Goal: Task Accomplishment & Management: Complete application form

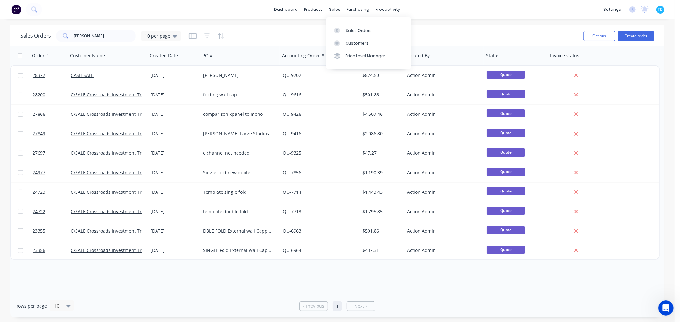
scroll to position [1, 0]
click at [327, 30] on div "Product Catalogue" at bounding box center [342, 31] width 40 height 6
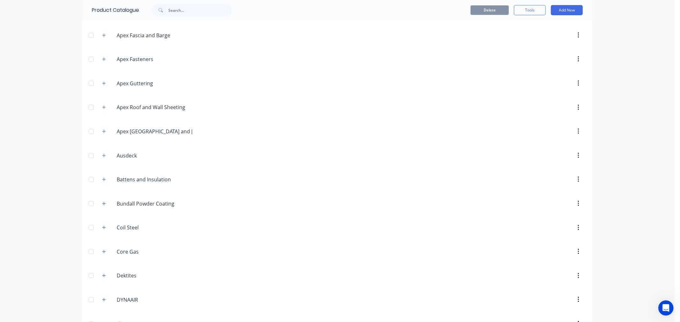
scroll to position [253, 0]
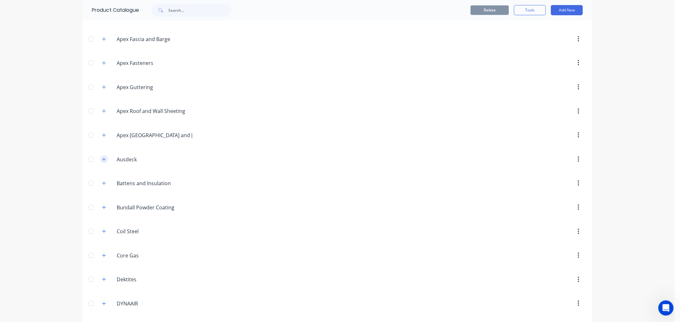
click at [102, 160] on icon "button" at bounding box center [104, 159] width 4 height 4
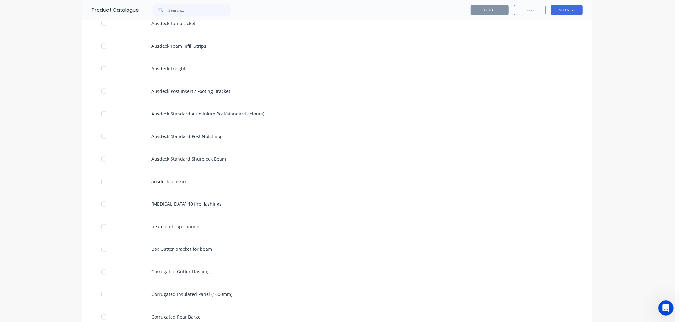
scroll to position [784, 0]
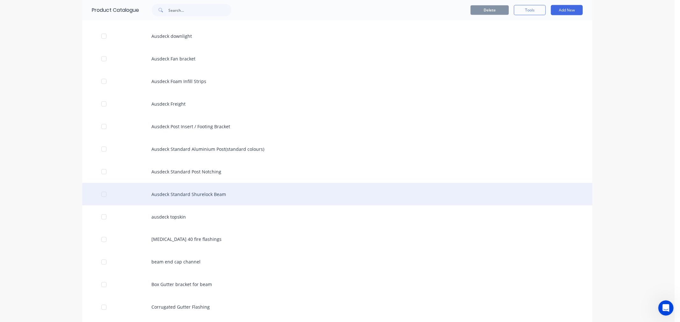
click at [203, 196] on div "Ausdeck Standard Shurelock Beam" at bounding box center [337, 194] width 510 height 23
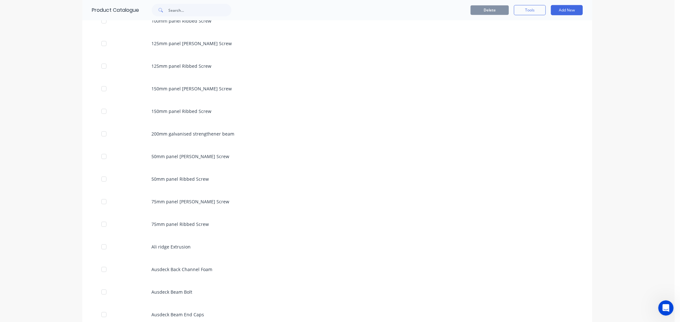
scroll to position [425, 0]
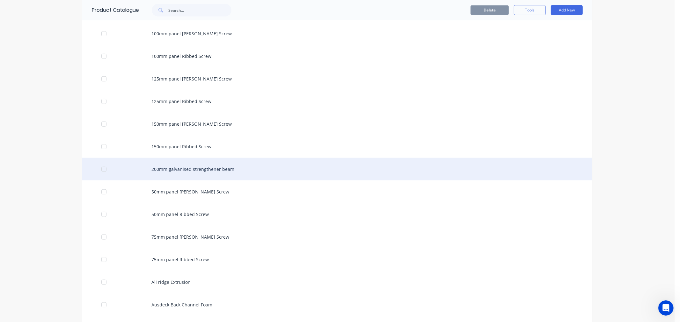
click at [219, 173] on div "200mm galvanised strengthener beam" at bounding box center [337, 169] width 510 height 23
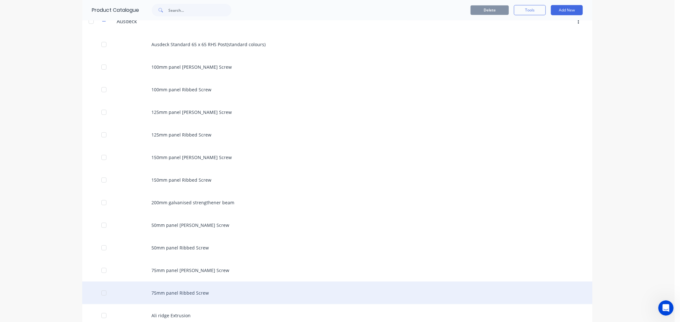
scroll to position [389, 0]
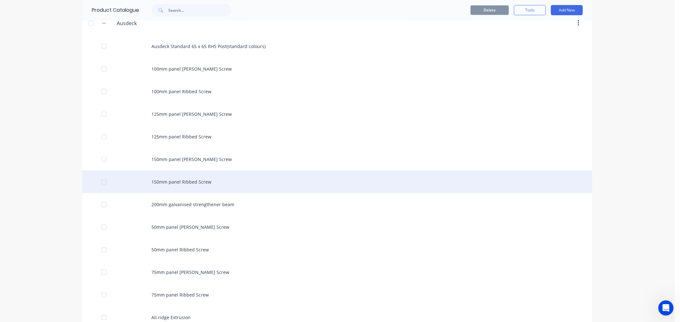
click at [186, 184] on div "150mm panel Ribbed Screw" at bounding box center [337, 182] width 510 height 23
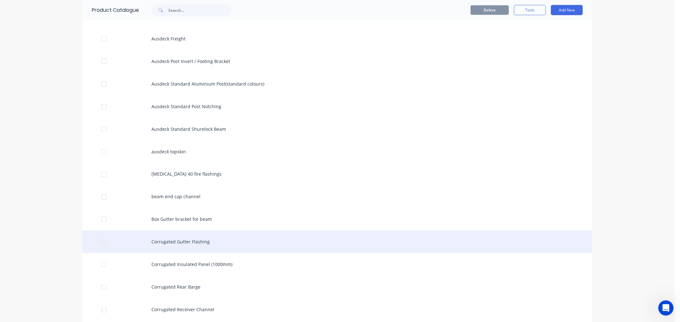
scroll to position [885, 0]
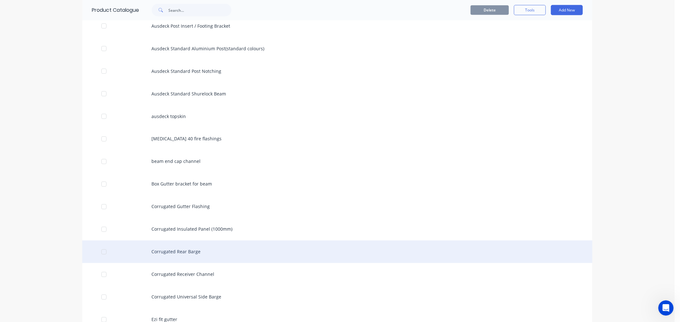
click at [185, 254] on div "Corrugated Rear Barge" at bounding box center [337, 252] width 510 height 23
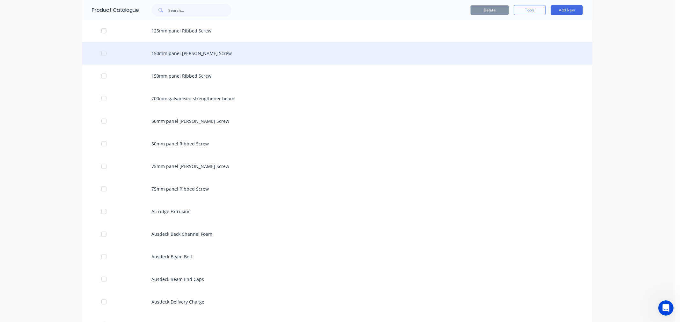
scroll to position [566, 0]
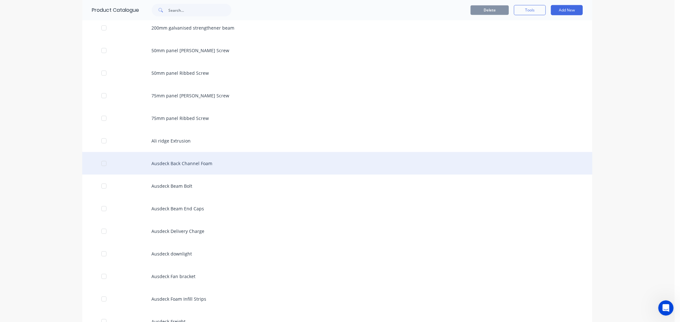
click at [192, 168] on div "Ausdeck Back Channel Foam" at bounding box center [337, 163] width 510 height 23
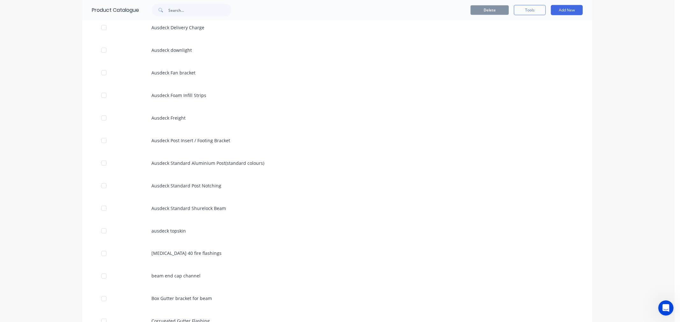
scroll to position [814, 0]
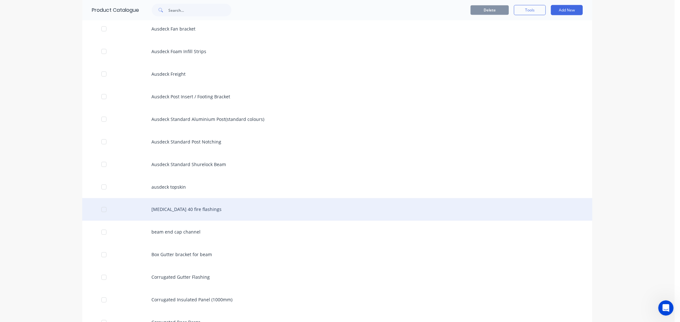
click at [186, 209] on div "[MEDICAL_DATA] 40 fire flashings" at bounding box center [337, 209] width 510 height 23
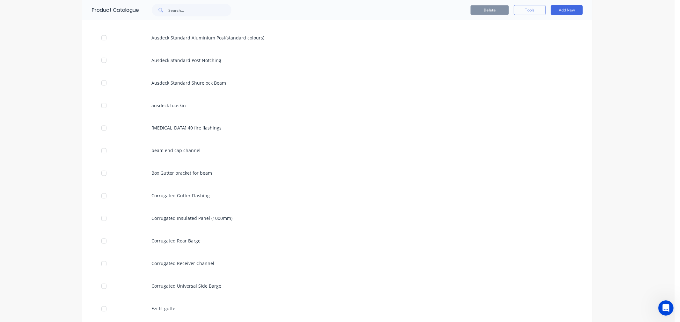
scroll to position [920, 0]
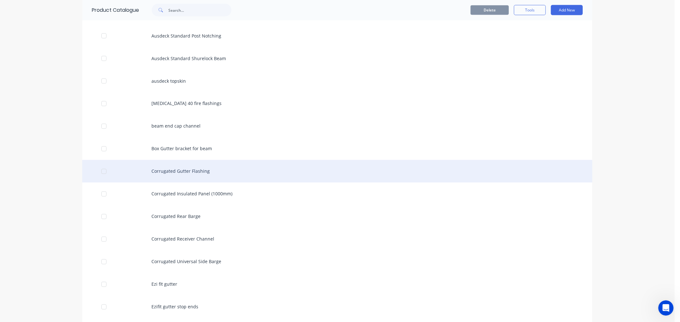
click at [181, 174] on div "Corrugated Gutter Flashing" at bounding box center [337, 171] width 510 height 23
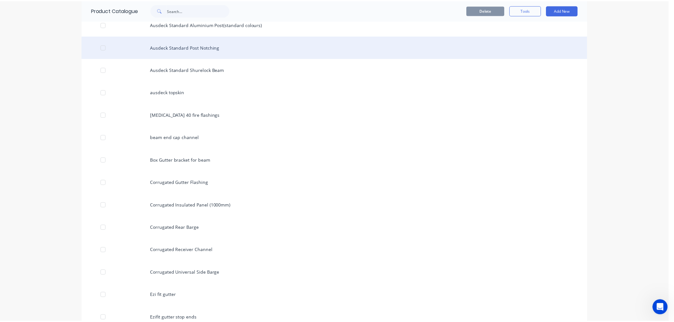
scroll to position [920, 0]
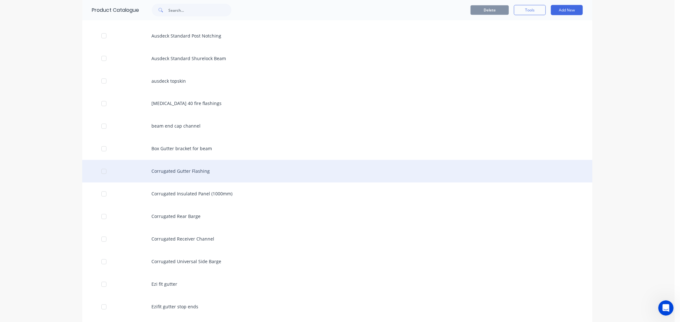
click at [193, 170] on div "Corrugated Gutter Flashing" at bounding box center [337, 171] width 510 height 23
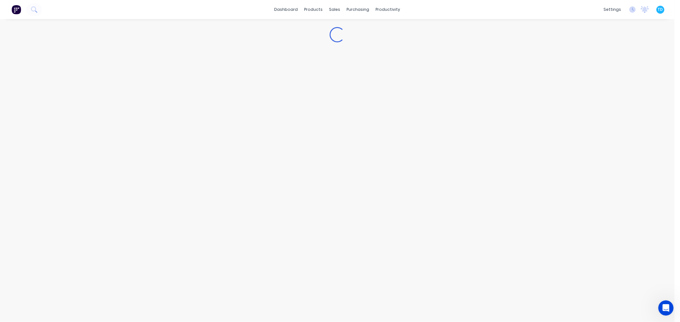
type textarea "x"
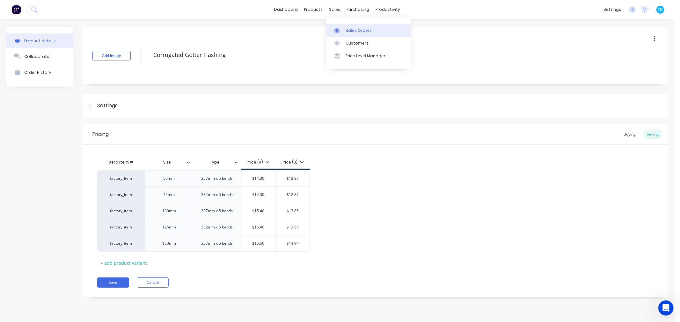
click at [350, 24] on link "Sales Orders" at bounding box center [368, 30] width 84 height 13
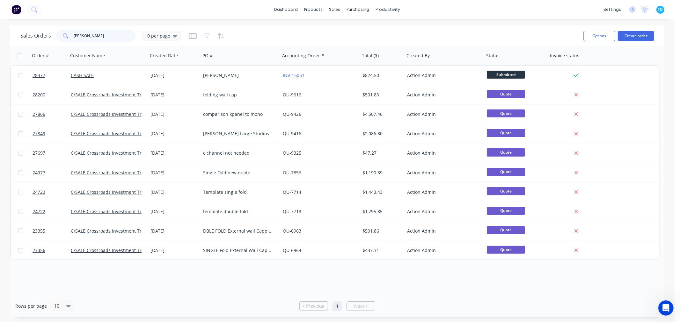
drag, startPoint x: 94, startPoint y: 36, endPoint x: 58, endPoint y: 36, distance: 36.0
click at [58, 36] on div "[PERSON_NAME]" at bounding box center [96, 36] width 80 height 13
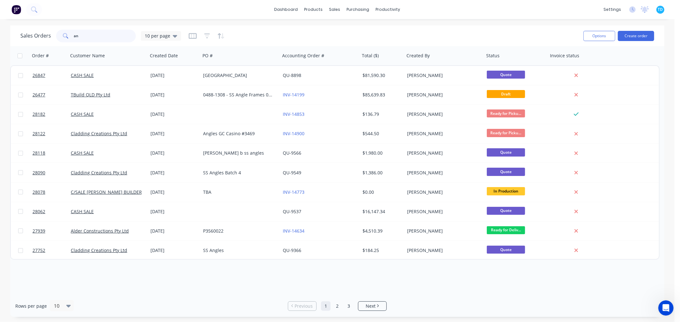
type input "a"
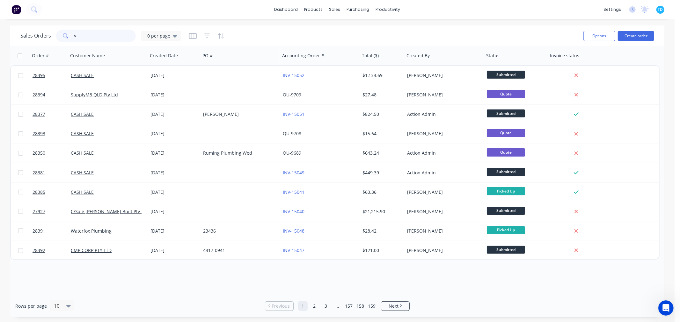
drag, startPoint x: 86, startPoint y: 39, endPoint x: 73, endPoint y: 40, distance: 13.4
click at [74, 40] on input "a" at bounding box center [105, 36] width 62 height 13
click at [87, 34] on input "text" at bounding box center [105, 36] width 62 height 13
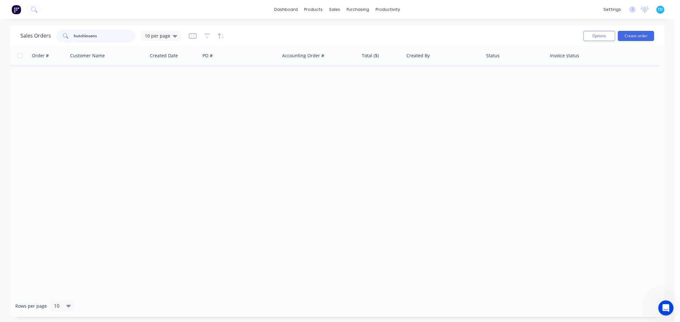
click at [105, 36] on input "hutchinsons" at bounding box center [105, 36] width 62 height 13
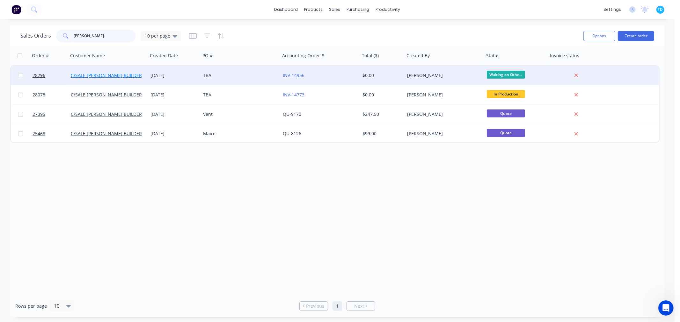
type input "[PERSON_NAME]"
click at [106, 75] on link "C/SALE [PERSON_NAME] BUILDERS" at bounding box center [108, 75] width 74 height 6
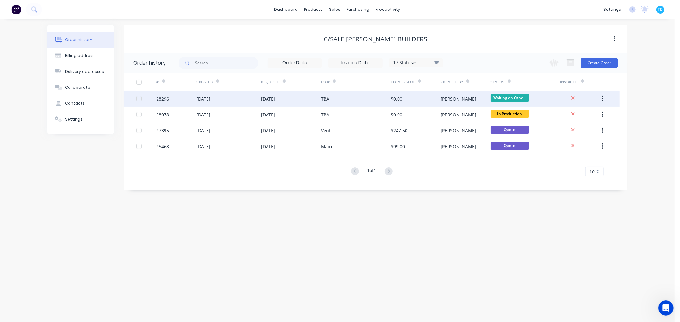
click at [297, 100] on div "[DATE]" at bounding box center [291, 99] width 60 height 16
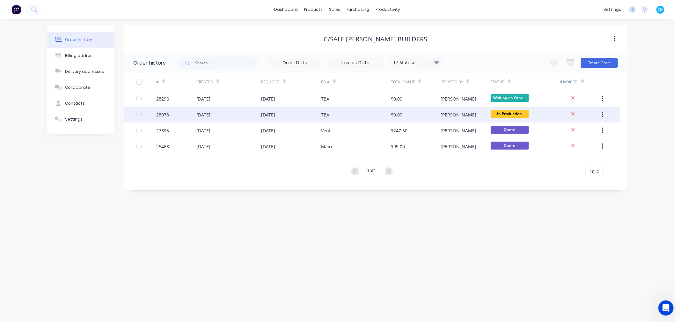
click at [429, 116] on div "$0.00" at bounding box center [416, 115] width 50 height 16
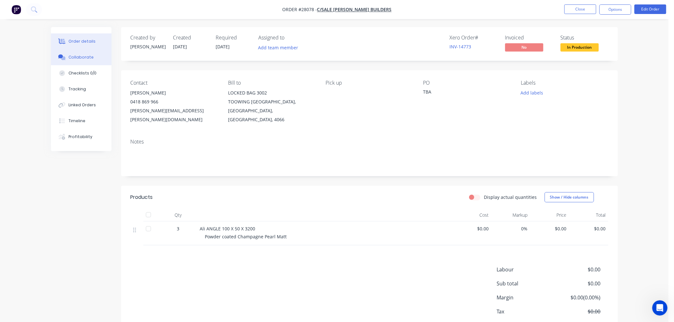
click at [83, 57] on div "Collaborate" at bounding box center [80, 57] width 25 height 6
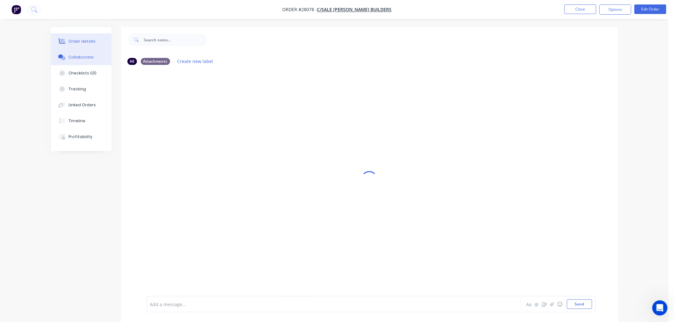
click at [74, 46] on button "Order details" at bounding box center [81, 41] width 61 height 16
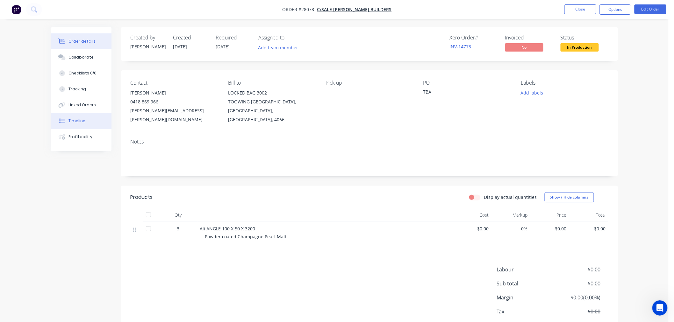
click at [77, 119] on div "Timeline" at bounding box center [76, 121] width 17 height 6
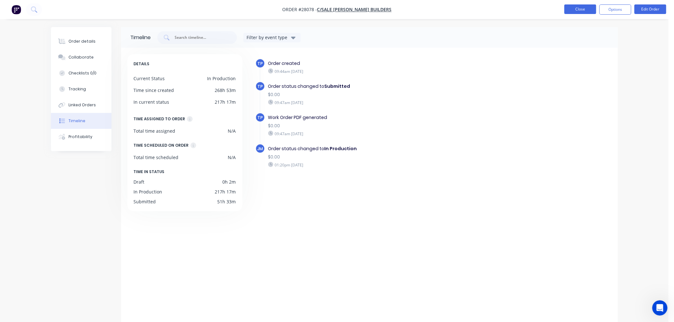
click at [581, 9] on button "Close" at bounding box center [581, 9] width 32 height 10
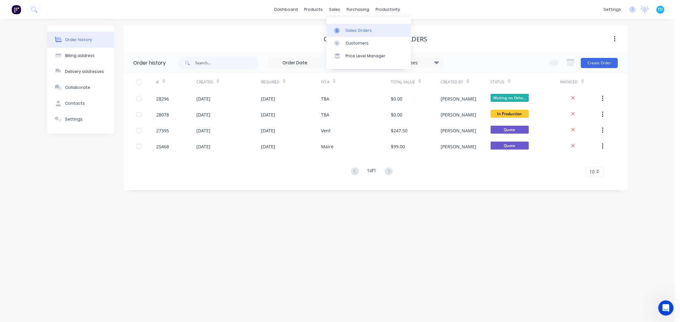
click at [348, 31] on div "Sales Orders" at bounding box center [358, 31] width 26 height 6
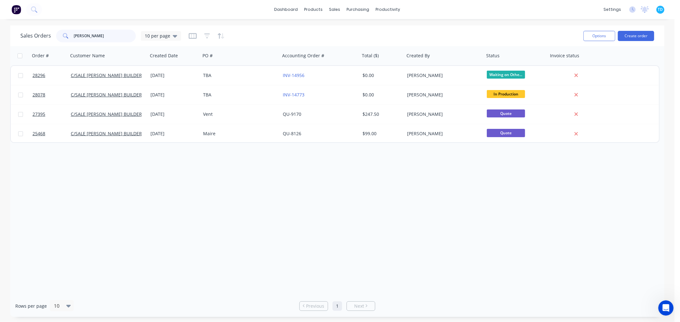
drag, startPoint x: 100, startPoint y: 33, endPoint x: 74, endPoint y: 37, distance: 26.5
click at [74, 37] on input "[PERSON_NAME]" at bounding box center [105, 36] width 62 height 13
type input "gold coast plumbing experts"
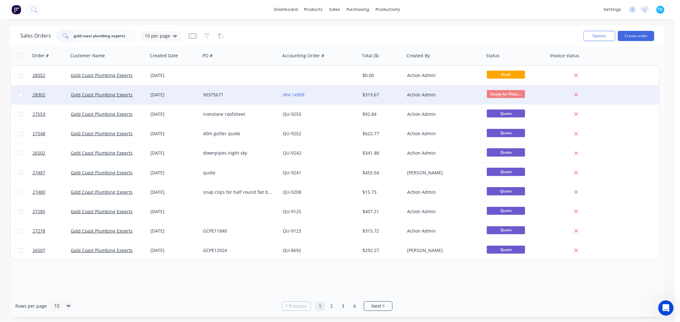
click at [116, 90] on div "Gold Coast Plumbing Experts" at bounding box center [108, 94] width 80 height 19
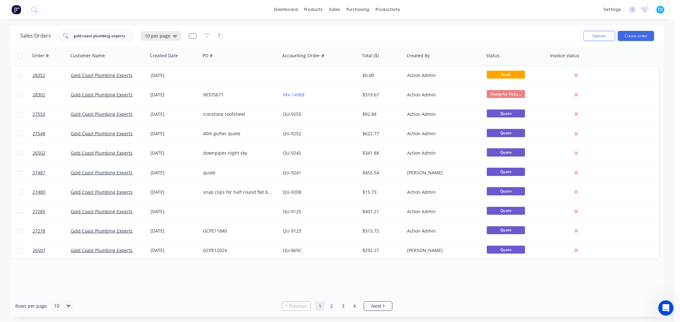
click at [173, 33] on icon at bounding box center [175, 35] width 4 height 7
click at [156, 115] on button "Archive" at bounding box center [179, 115] width 73 height 7
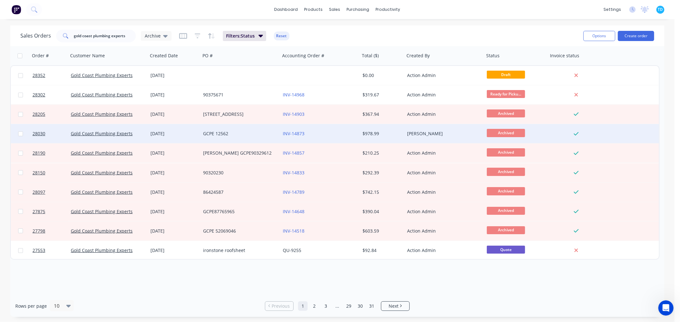
click at [222, 135] on div "GCPE 12562" at bounding box center [238, 134] width 71 height 6
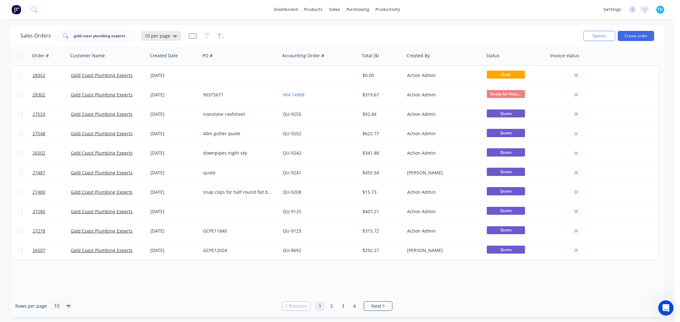
click at [169, 36] on div "10 per page" at bounding box center [161, 36] width 32 height 6
click at [155, 113] on button "Archive" at bounding box center [179, 115] width 73 height 7
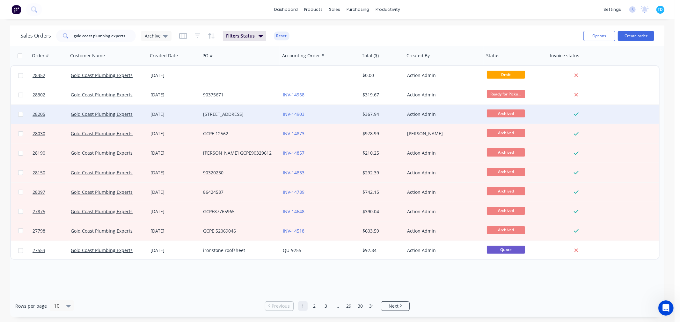
click at [207, 113] on div "[STREET_ADDRESS]" at bounding box center [238, 114] width 71 height 6
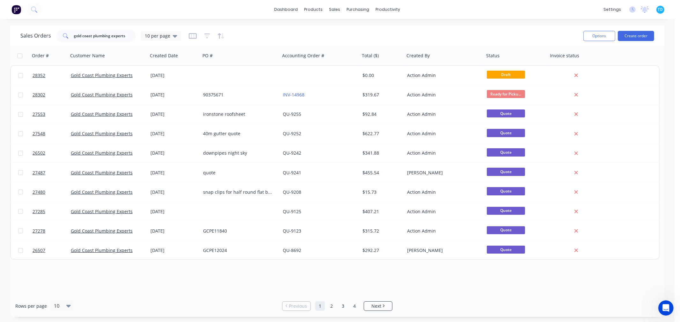
drag, startPoint x: 166, startPoint y: 34, endPoint x: 268, endPoint y: 29, distance: 102.4
click at [289, 26] on div "Sales Orders gold coast plumbing experts 10 per page Options Create order" at bounding box center [337, 35] width 654 height 21
click at [174, 37] on icon at bounding box center [175, 36] width 4 height 3
click at [156, 115] on button "Archive" at bounding box center [179, 115] width 73 height 7
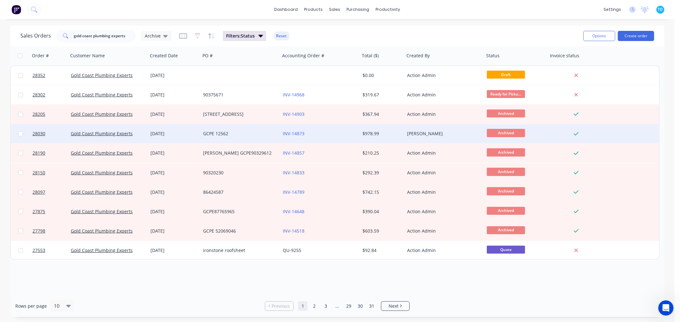
click at [218, 134] on div "GCPE 12562" at bounding box center [238, 134] width 71 height 6
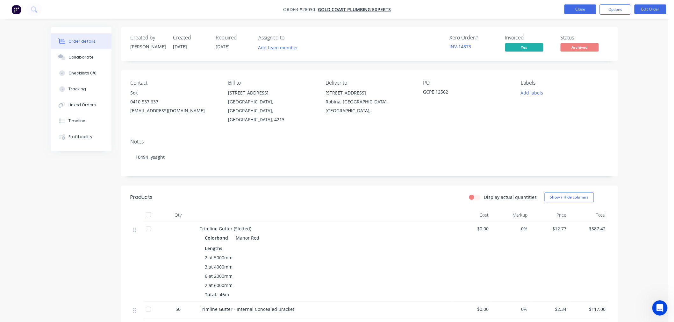
click at [582, 11] on button "Close" at bounding box center [581, 9] width 32 height 10
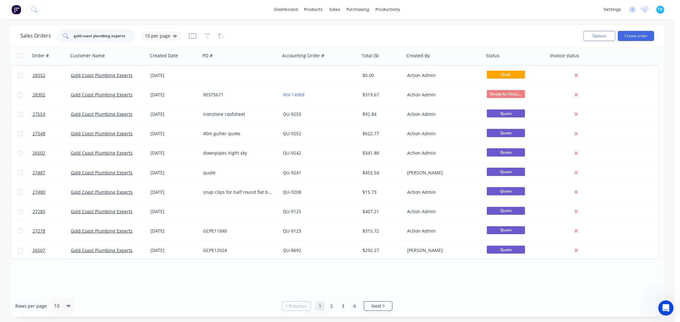
drag, startPoint x: 128, startPoint y: 35, endPoint x: 46, endPoint y: 36, distance: 82.5
click at [46, 36] on div "Sales Orders gold coast plumbing experts 10 per page" at bounding box center [100, 36] width 161 height 13
type input "[PERSON_NAME]"
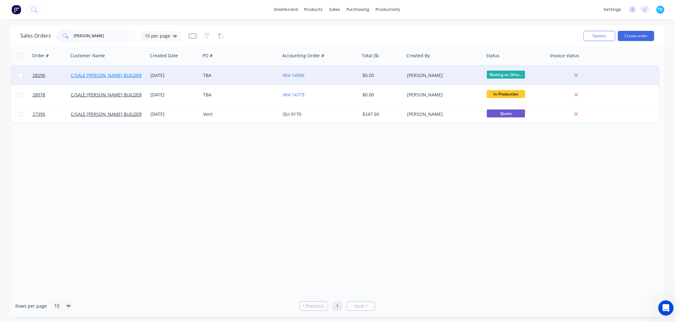
click at [133, 76] on link "C/SALE [PERSON_NAME] BUILDERS" at bounding box center [108, 75] width 74 height 6
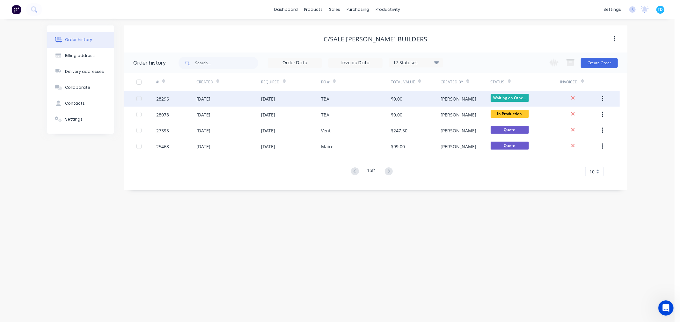
click at [603, 100] on icon "button" at bounding box center [603, 98] width 2 height 7
click at [567, 130] on div "Duplicate" at bounding box center [579, 128] width 49 height 9
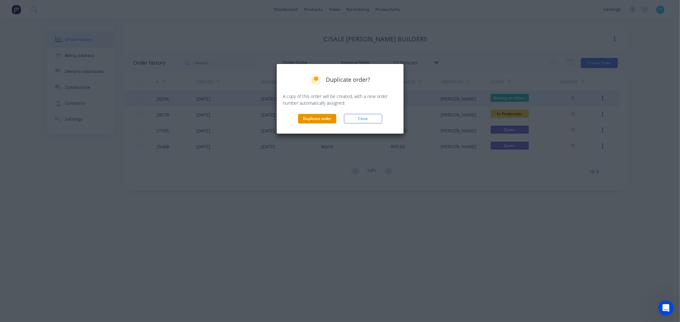
click at [306, 119] on button "Duplicate order" at bounding box center [317, 119] width 38 height 10
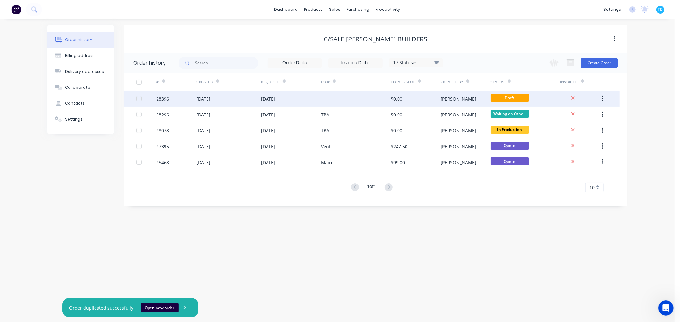
click at [250, 98] on div "[DATE]" at bounding box center [228, 99] width 65 height 16
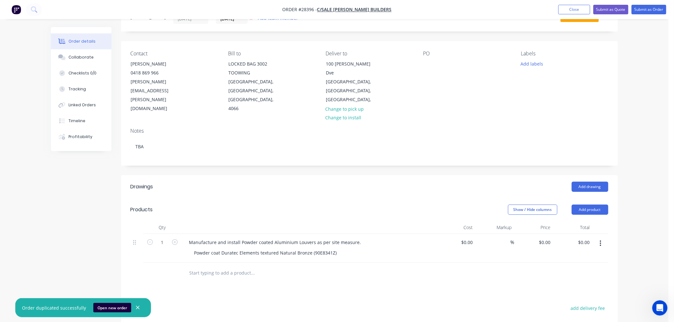
scroll to position [71, 0]
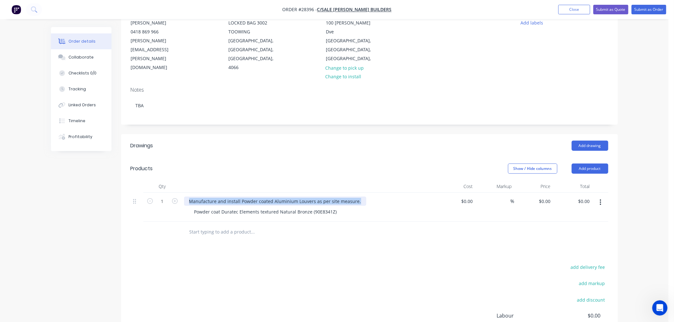
drag, startPoint x: 187, startPoint y: 181, endPoint x: 437, endPoint y: 188, distance: 250.5
click at [437, 193] on div "1 Manufacture and install Powder coated Aluminium Louvers as per site measure. …" at bounding box center [370, 207] width 478 height 29
drag, startPoint x: 336, startPoint y: 195, endPoint x: 189, endPoint y: 195, distance: 147.5
click at [189, 195] on div "Powder coat Duratec Elements textured Natural Bronze (90E8341Z)" at bounding box center [309, 207] width 255 height 29
drag, startPoint x: 191, startPoint y: 192, endPoint x: 393, endPoint y: 199, distance: 202.4
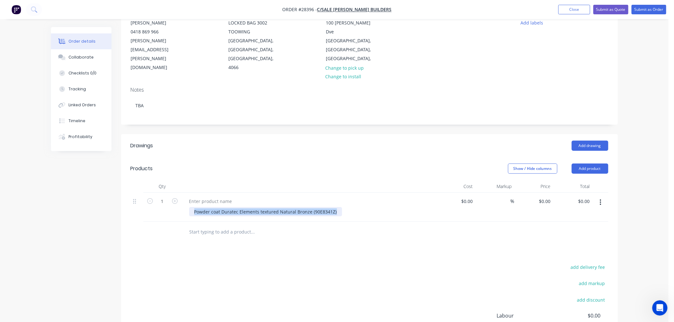
click at [393, 199] on div "Powder coat Duratec Elements textured Natural Bronze (90E8341Z)" at bounding box center [309, 207] width 255 height 29
click at [470, 197] on input "0" at bounding box center [468, 201] width 15 height 9
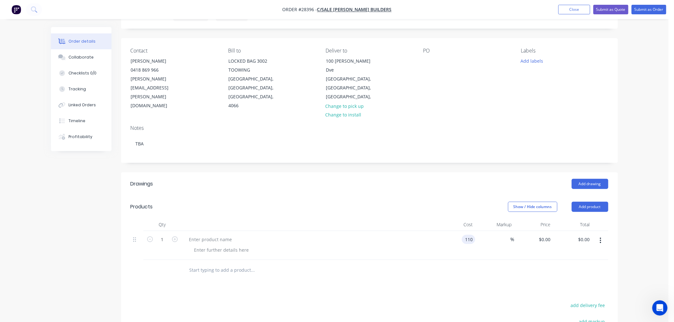
scroll to position [0, 0]
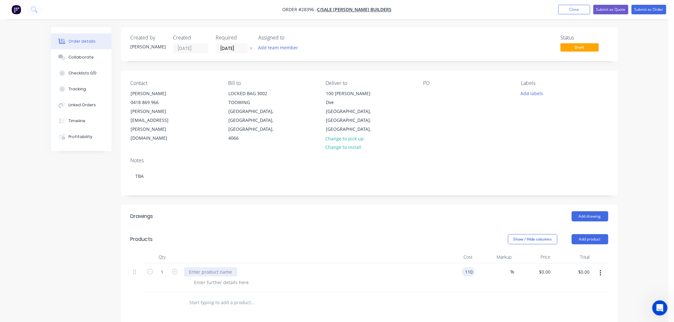
type input "$110.00"
click at [220, 268] on div at bounding box center [210, 272] width 53 height 9
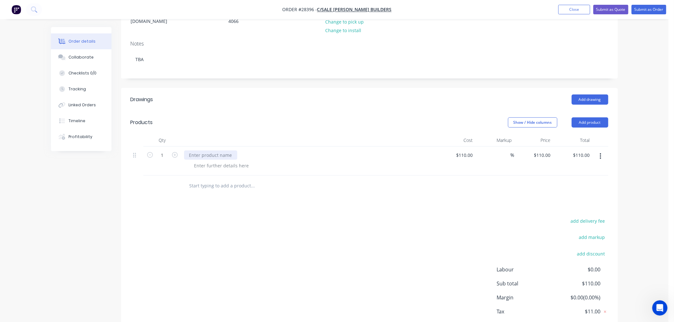
scroll to position [136, 0]
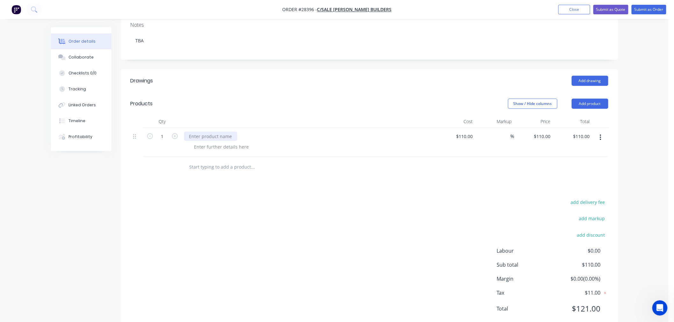
click at [201, 132] on div at bounding box center [210, 136] width 53 height 9
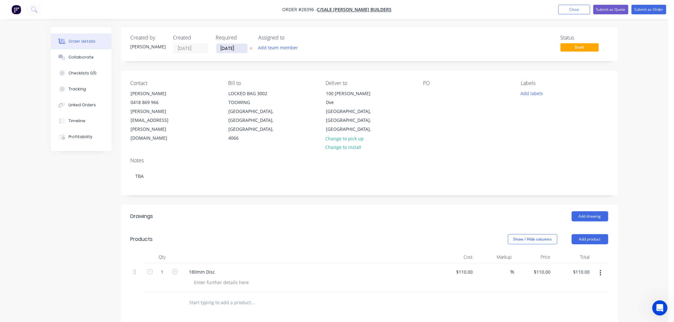
click at [227, 47] on input "[DATE]" at bounding box center [231, 49] width 31 height 10
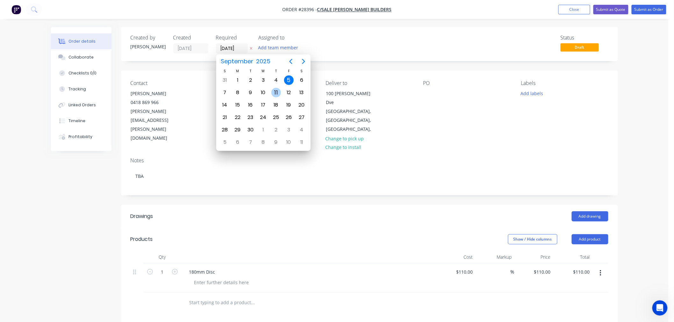
click at [274, 91] on div "11" at bounding box center [276, 93] width 10 height 10
type input "[DATE]"
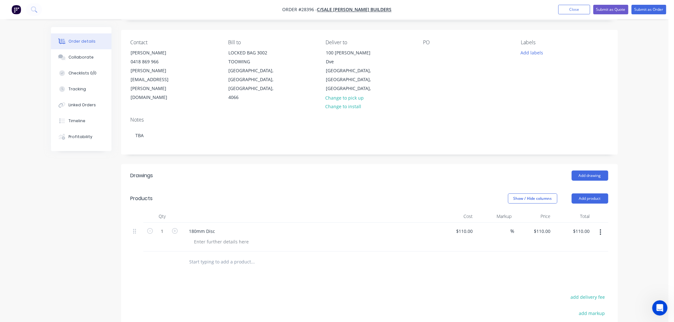
scroll to position [106, 0]
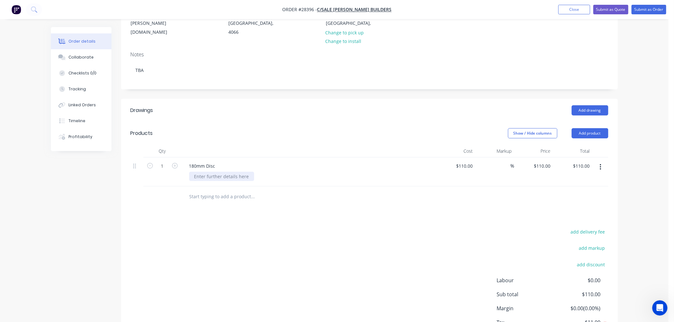
click at [217, 172] on div at bounding box center [221, 176] width 65 height 9
click at [281, 172] on div "powdercoated 3mm aluminium disc" at bounding box center [311, 176] width 245 height 9
click at [273, 172] on div "powdercoated 3mm aluminium disc" at bounding box center [232, 176] width 87 height 9
click at [301, 202] on div "Drawings Add drawing Products Show / Hide columns Add product Qty Cost Markup P…" at bounding box center [369, 229] width 497 height 261
click at [211, 172] on div "powdercoated 3mm aluminium disc - Monument" at bounding box center [246, 176] width 115 height 9
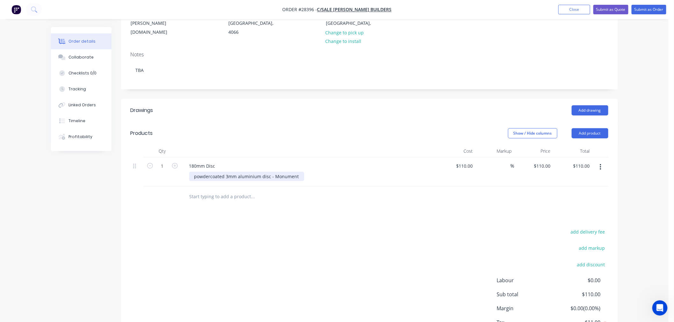
click at [211, 172] on div "powdercoated 3mm aluminium disc - Monument" at bounding box center [246, 176] width 115 height 9
click at [333, 190] on div "Drawings Add drawing Products Show / Hide columns Add product Qty Cost Markup P…" at bounding box center [369, 229] width 497 height 261
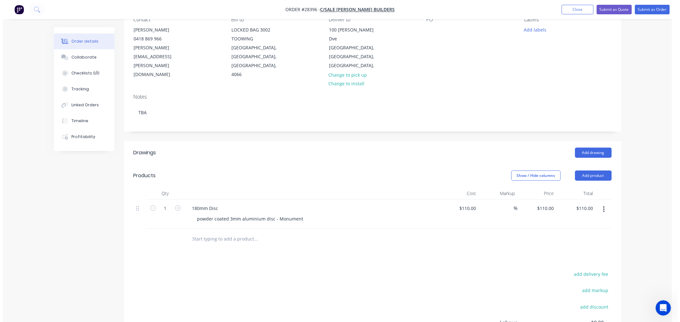
scroll to position [0, 0]
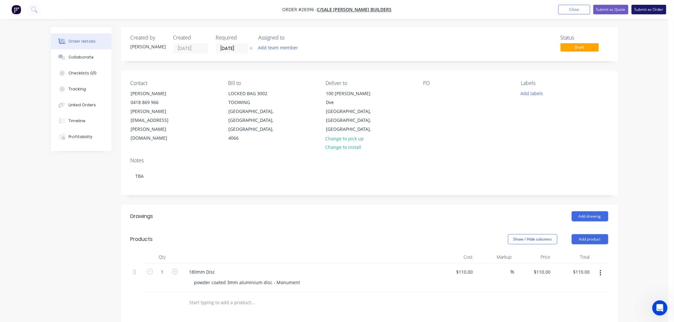
click at [645, 7] on button "Submit as Order" at bounding box center [649, 10] width 35 height 10
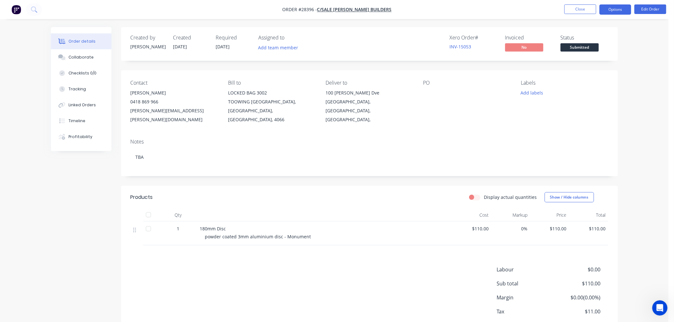
click at [619, 10] on button "Options" at bounding box center [616, 9] width 32 height 10
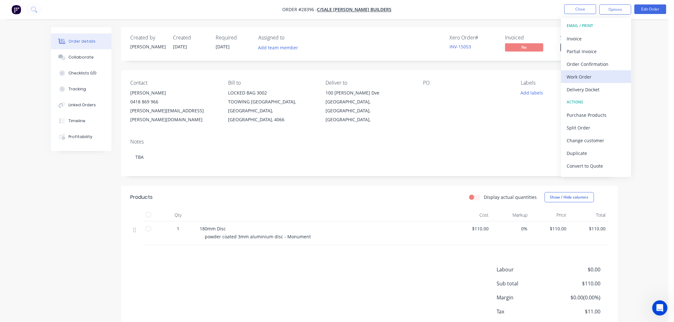
click at [585, 75] on div "Work Order" at bounding box center [596, 76] width 59 height 9
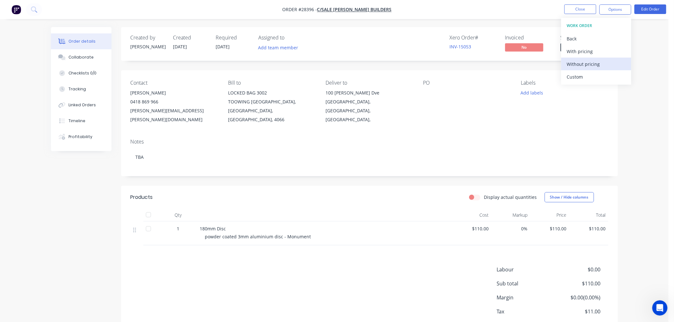
click at [585, 65] on div "Without pricing" at bounding box center [596, 64] width 59 height 9
click at [651, 109] on div "Order details Collaborate Checklists 0/0 Tracking Linked Orders Timeline Profit…" at bounding box center [334, 179] width 669 height 359
click at [584, 6] on button "Close" at bounding box center [581, 9] width 32 height 10
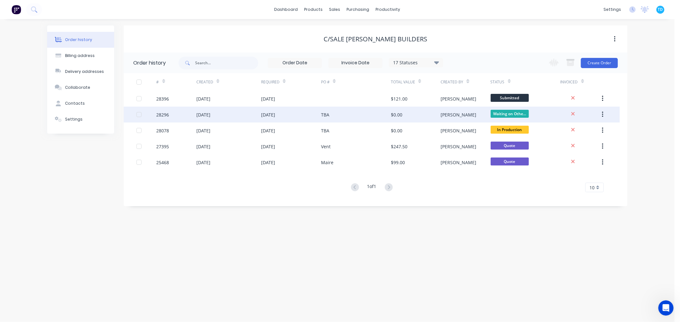
click at [273, 112] on div "[DATE]" at bounding box center [268, 115] width 14 height 7
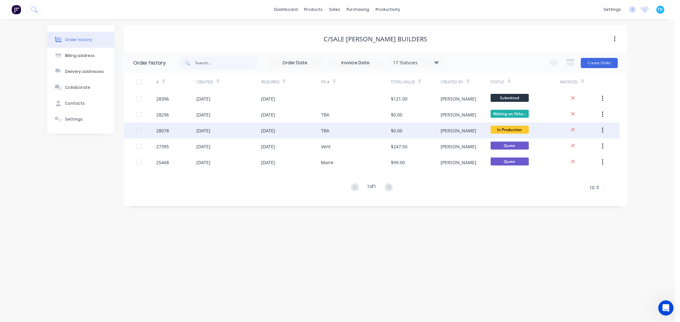
click at [259, 131] on div "[DATE]" at bounding box center [228, 131] width 65 height 16
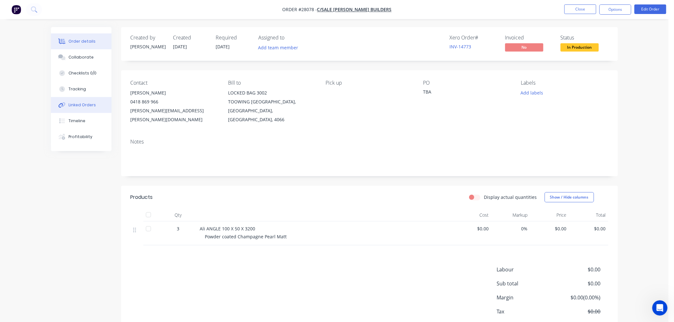
click at [77, 107] on div "Linked Orders" at bounding box center [81, 105] width 27 height 6
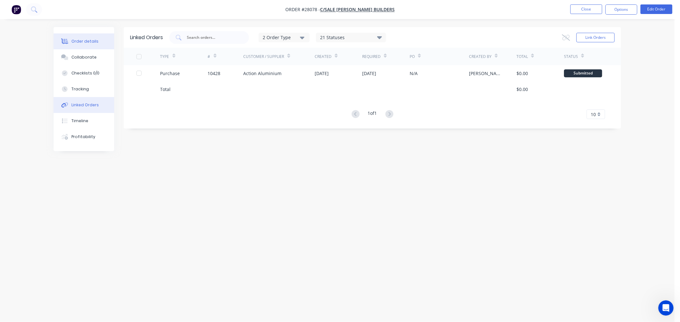
click at [92, 42] on div "Order details" at bounding box center [84, 42] width 27 height 6
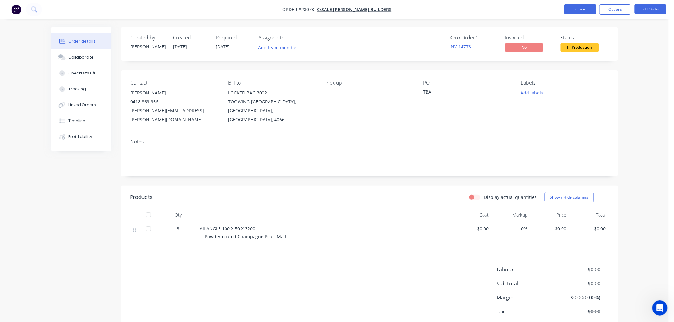
click at [581, 12] on button "Close" at bounding box center [581, 9] width 32 height 10
